Goal: Information Seeking & Learning: Learn about a topic

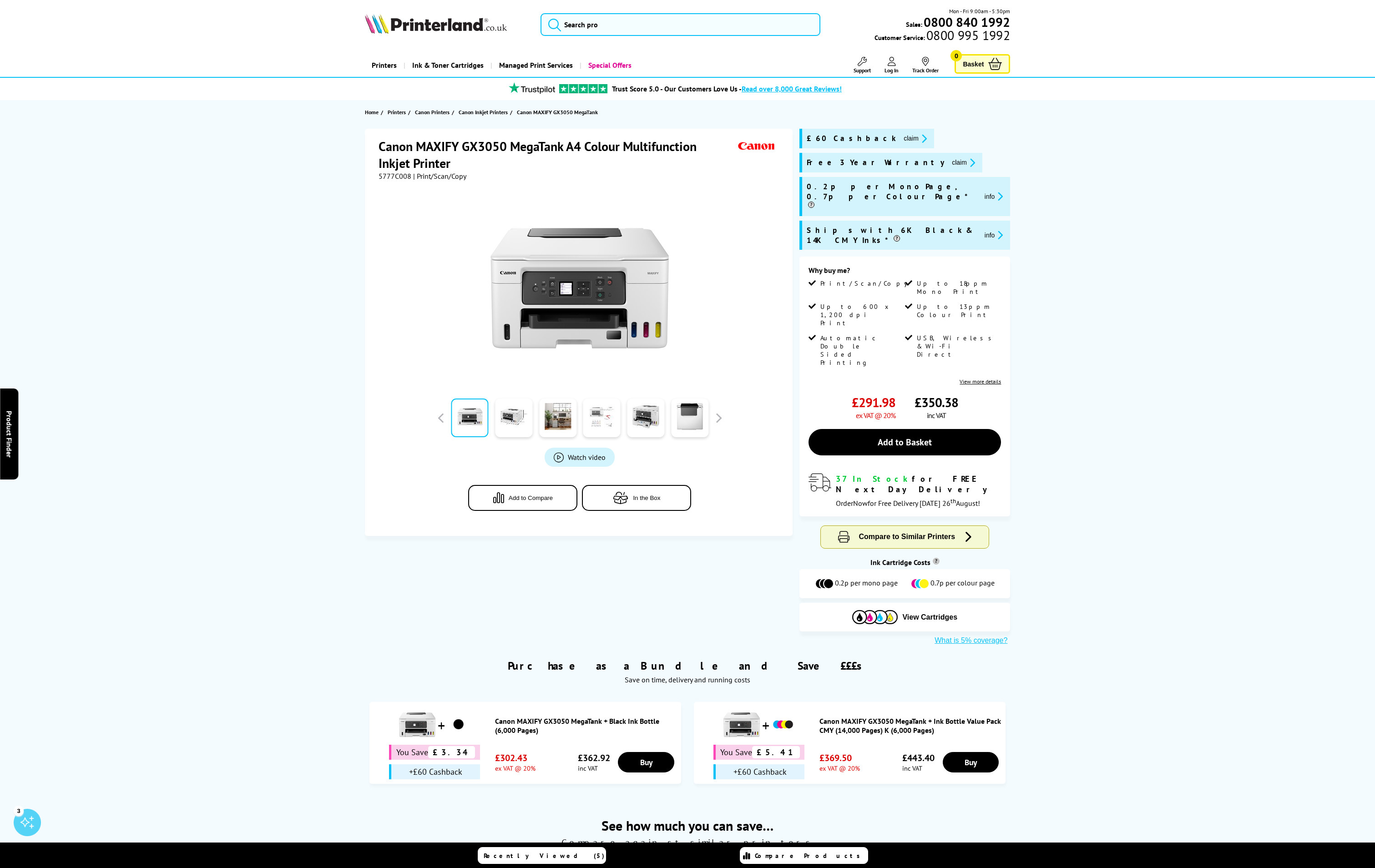
click at [600, 416] on link at bounding box center [602, 418] width 37 height 38
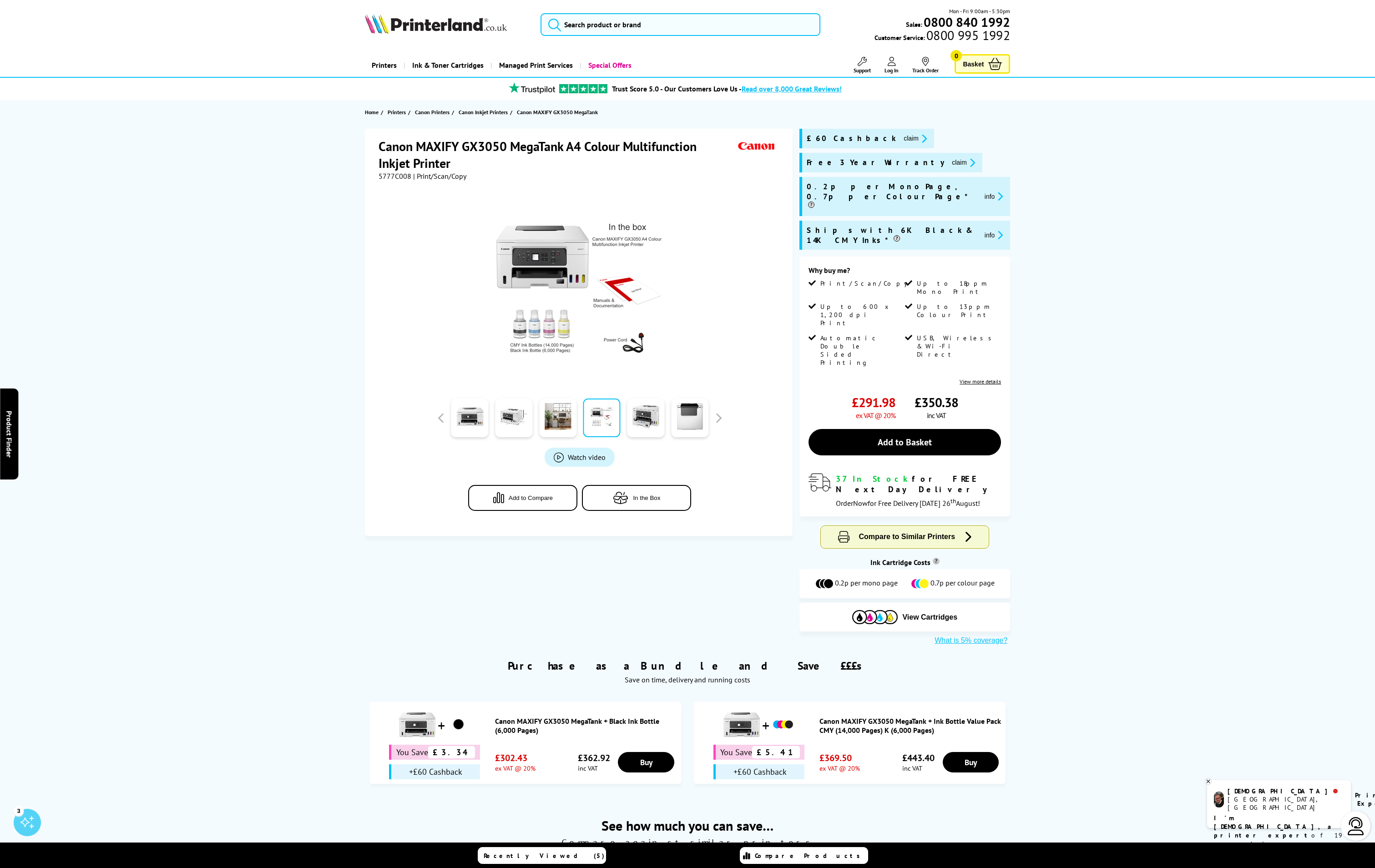
click at [572, 307] on img at bounding box center [580, 288] width 178 height 178
